Goal: Transaction & Acquisition: Purchase product/service

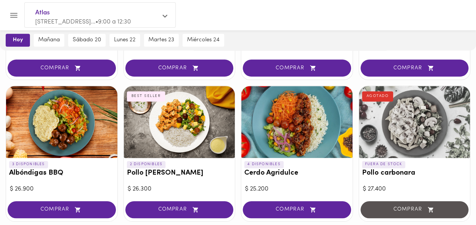
scroll to position [311, 0]
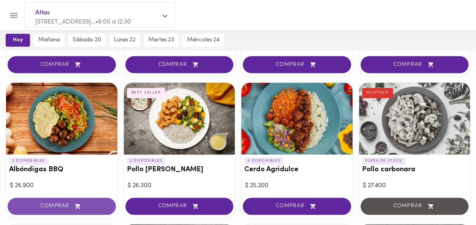
click at [64, 204] on span "COMPRAR" at bounding box center [61, 206] width 89 height 6
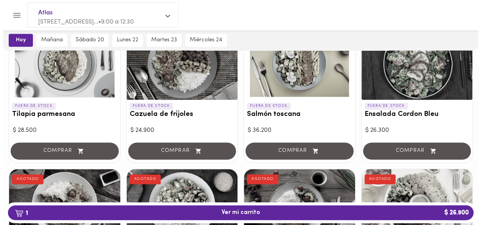
scroll to position [507, 0]
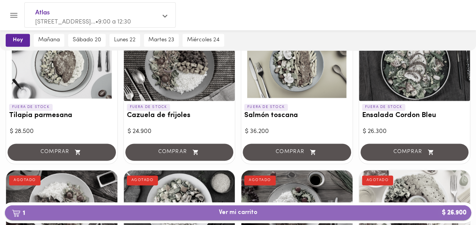
click at [224, 210] on span "1 Ver mi carrito $ 26.900" at bounding box center [238, 212] width 39 height 7
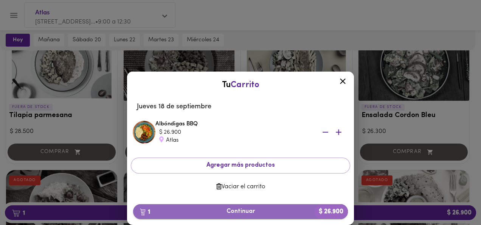
click at [236, 209] on span "1 Continuar $ 26.900" at bounding box center [240, 211] width 203 height 7
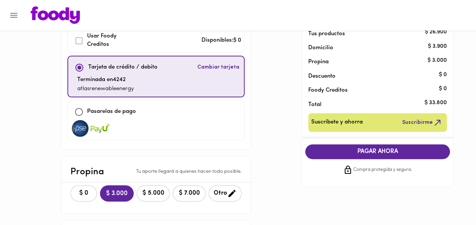
scroll to position [49, 0]
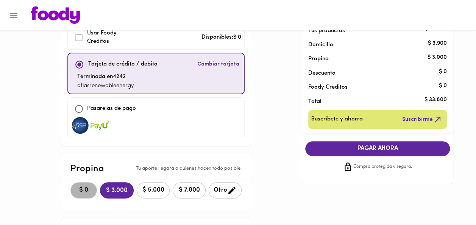
click at [70, 183] on button "$ 0" at bounding box center [83, 190] width 26 height 16
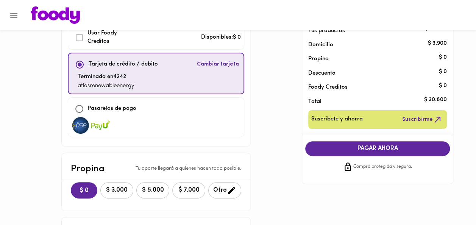
click at [389, 146] on span "PAGAR AHORA" at bounding box center [376, 148] width 129 height 7
